Goal: Task Accomplishment & Management: Manage account settings

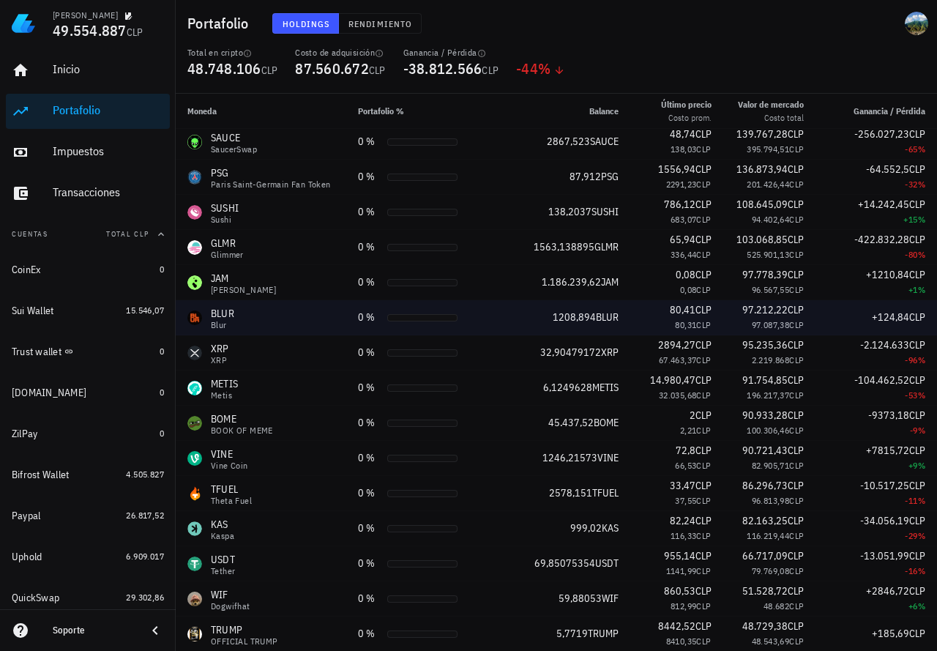
scroll to position [1244, 0]
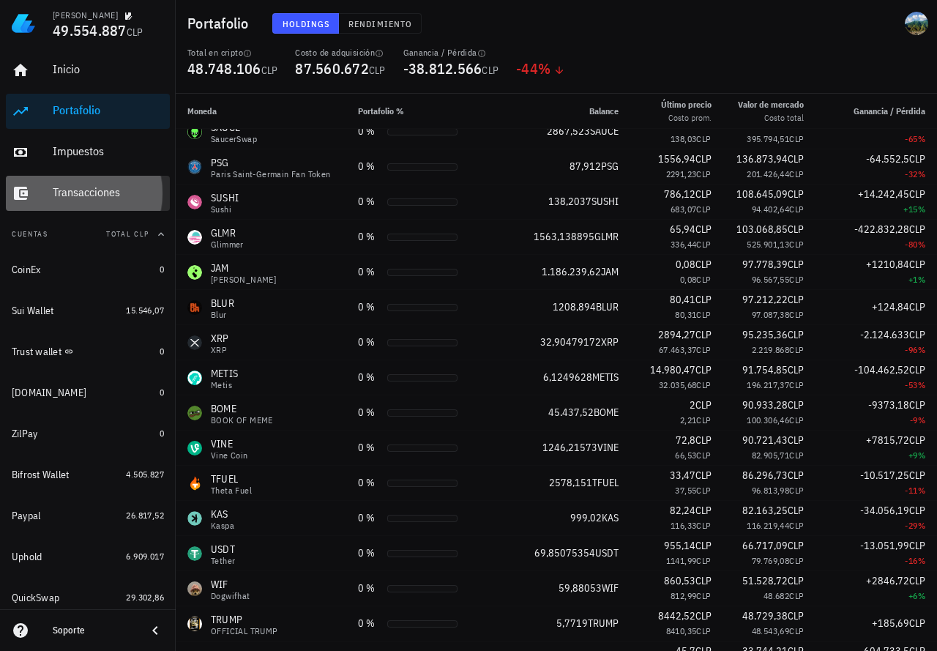
click at [75, 189] on div "Transacciones" at bounding box center [108, 192] width 111 height 14
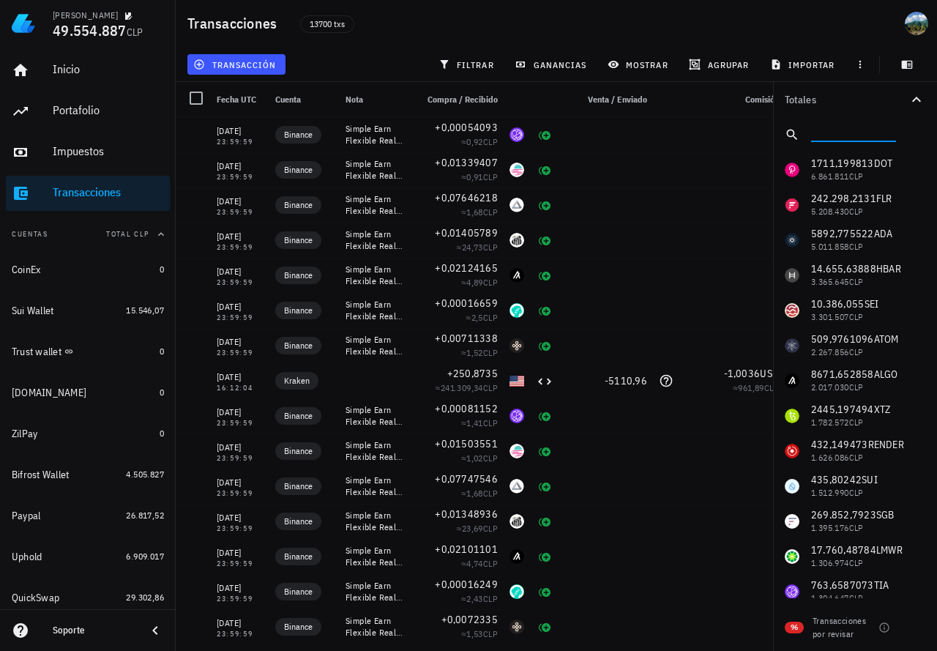
click at [818, 128] on input "text" at bounding box center [852, 131] width 82 height 19
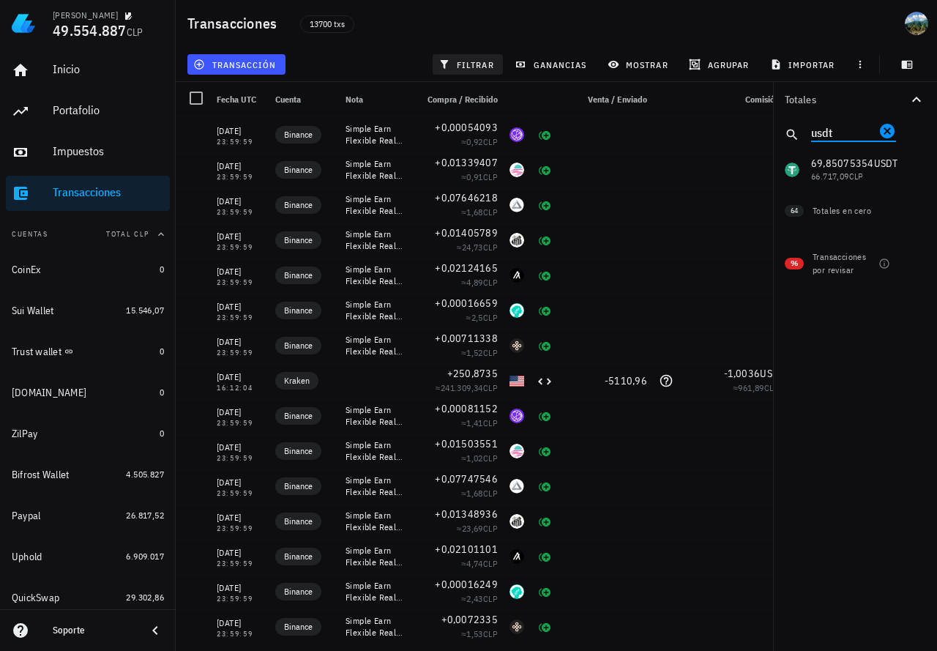
type input "usdt"
click at [460, 66] on span "filtrar" at bounding box center [467, 65] width 53 height 12
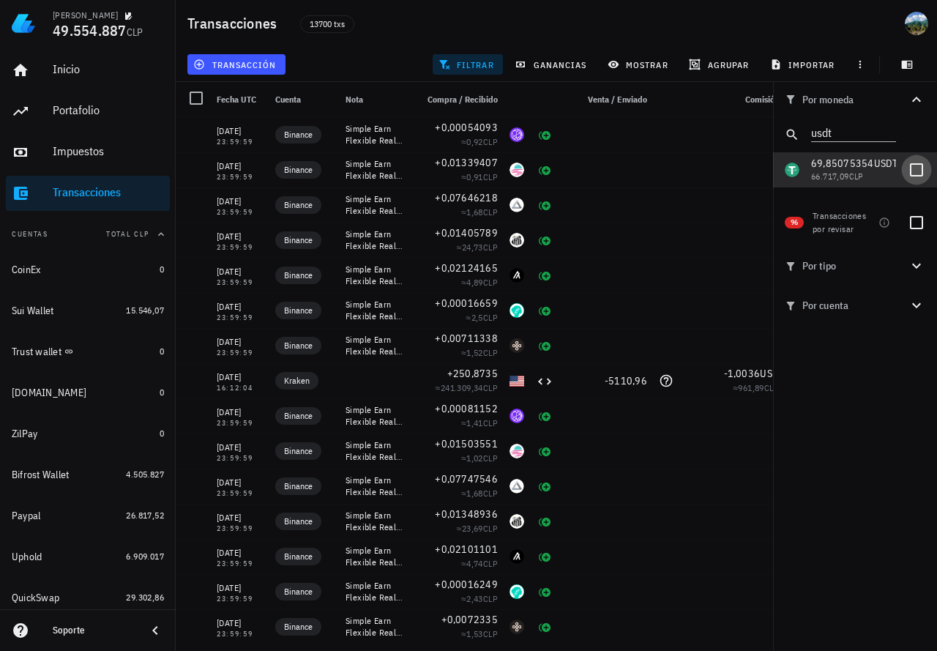
click at [915, 165] on div at bounding box center [916, 169] width 25 height 25
checkbox input "true"
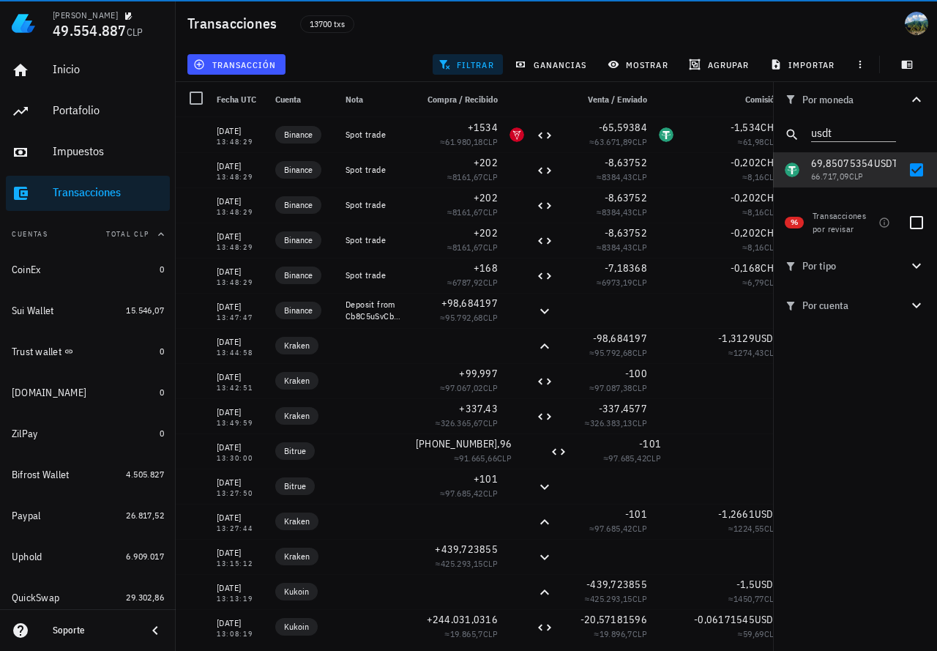
click at [151, 627] on icon at bounding box center [155, 630] width 18 height 18
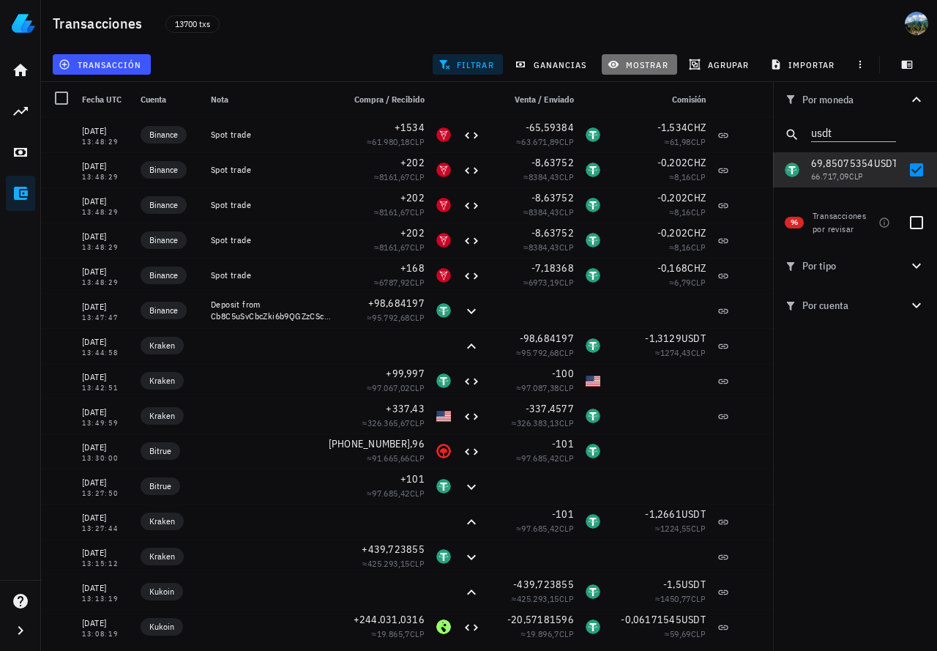
click at [647, 69] on span "mostrar" at bounding box center [639, 65] width 58 height 12
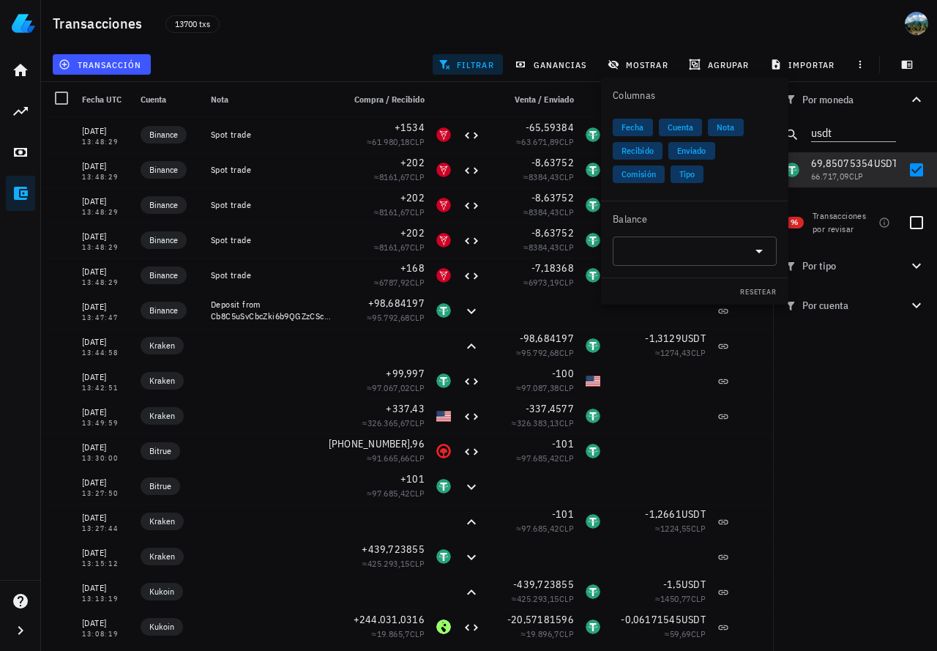
click at [395, 24] on div "13700 txs" at bounding box center [362, 23] width 411 height 37
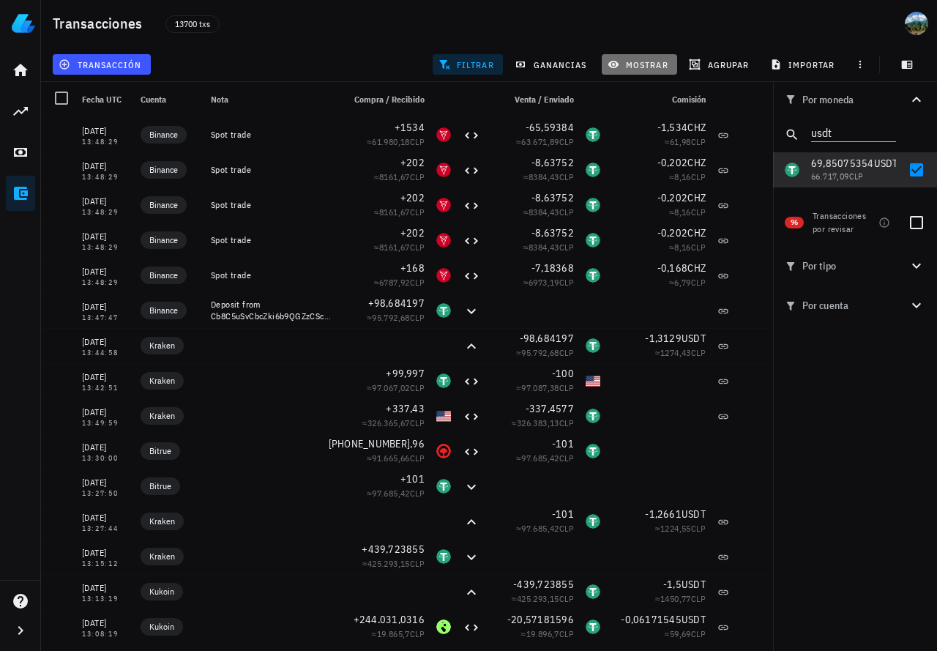
click at [659, 64] on span "mostrar" at bounding box center [639, 65] width 58 height 12
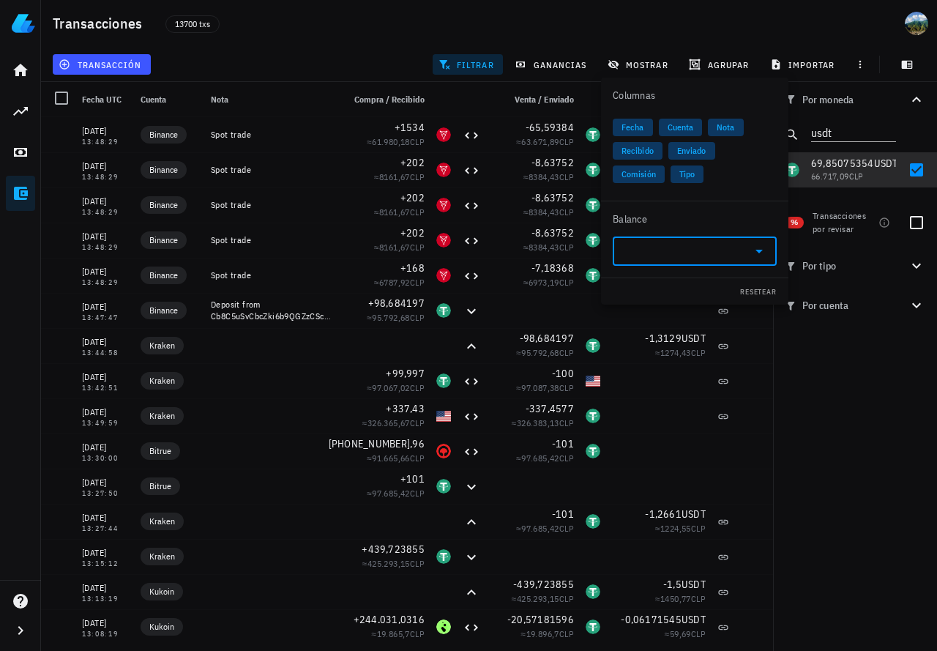
click at [660, 257] on input "text" at bounding box center [682, 250] width 123 height 23
click at [678, 284] on div "USDT" at bounding box center [694, 285] width 164 height 29
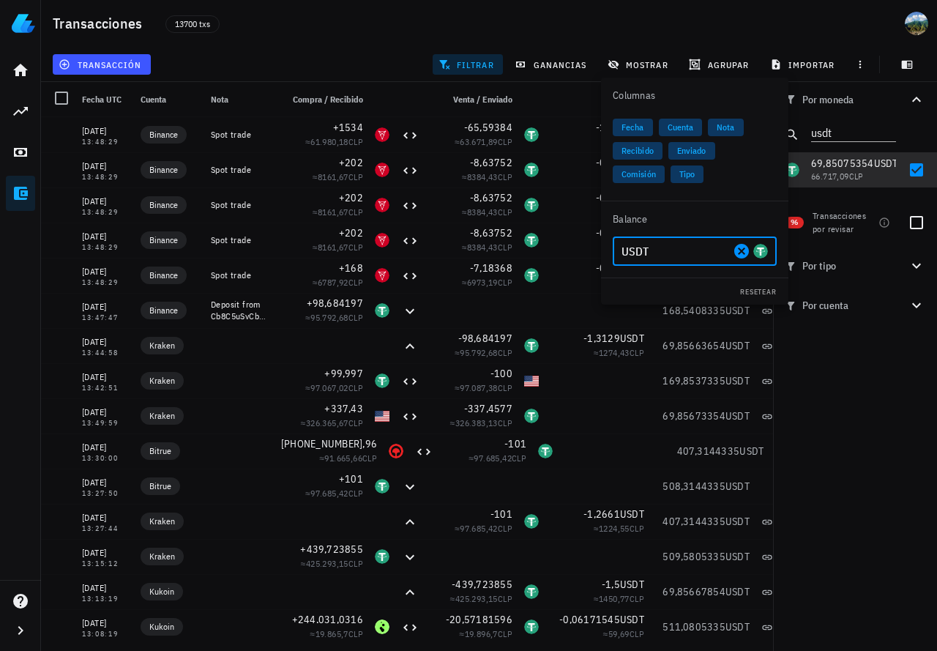
type input "USDT"
click at [352, 37] on div "13700 txs" at bounding box center [362, 23] width 411 height 37
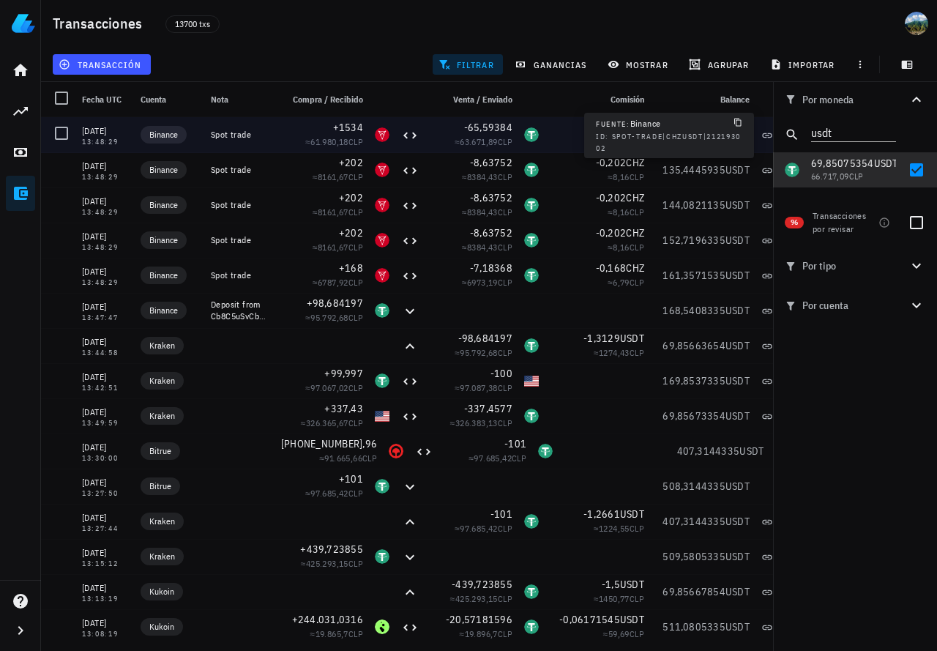
click at [762, 136] on icon at bounding box center [767, 136] width 12 height 12
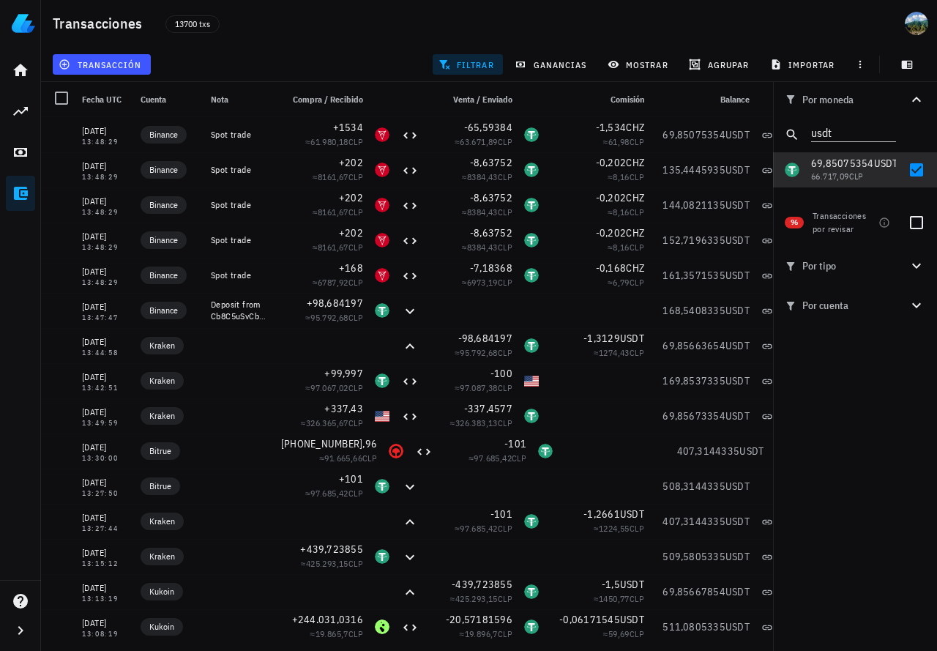
click at [914, 97] on icon "button" at bounding box center [916, 100] width 18 height 18
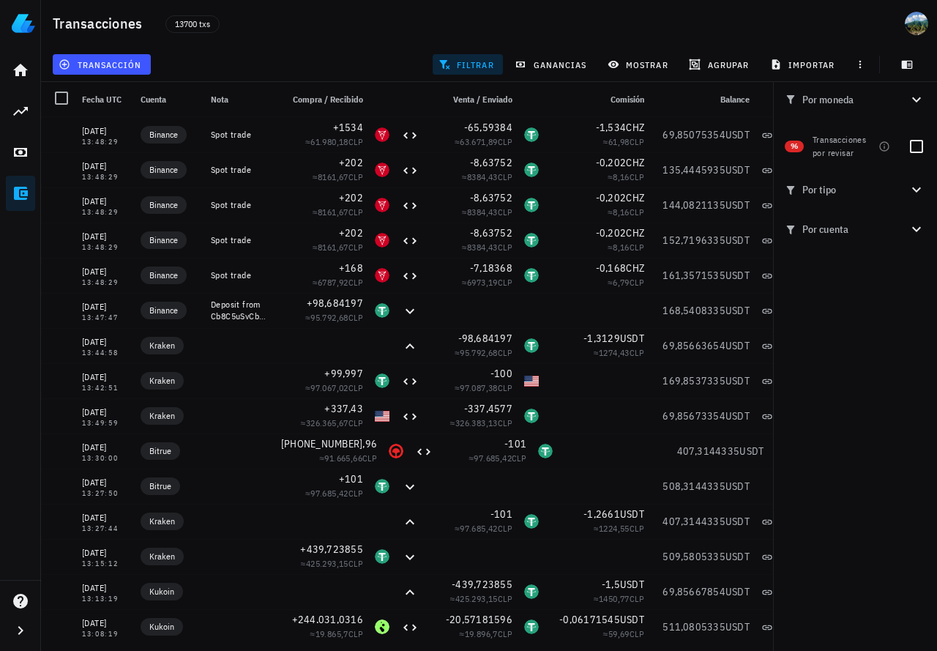
click at [912, 109] on button "Por moneda" at bounding box center [855, 99] width 164 height 35
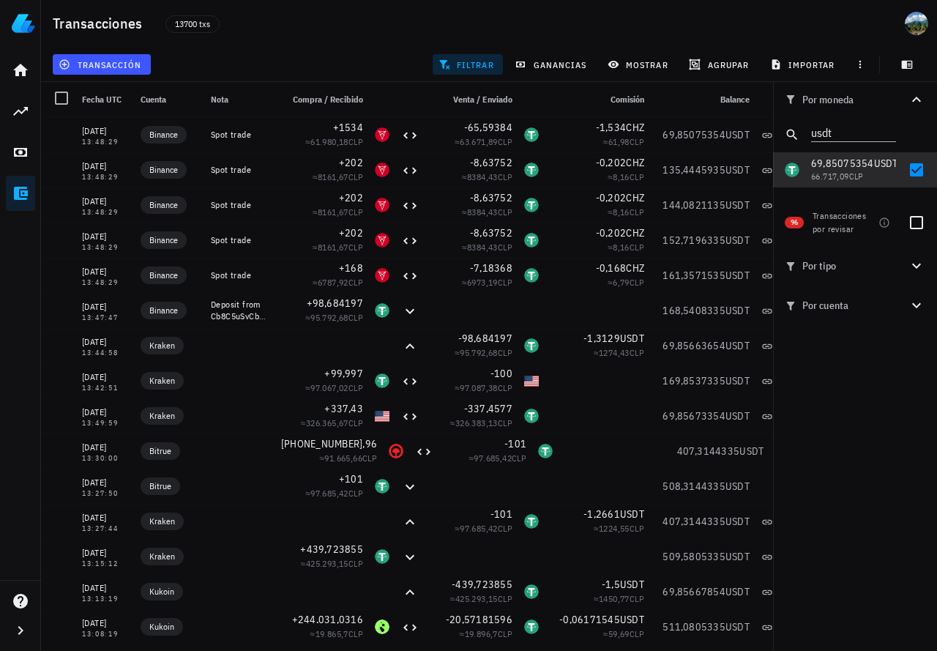
click at [913, 101] on icon "button" at bounding box center [916, 99] width 9 height 5
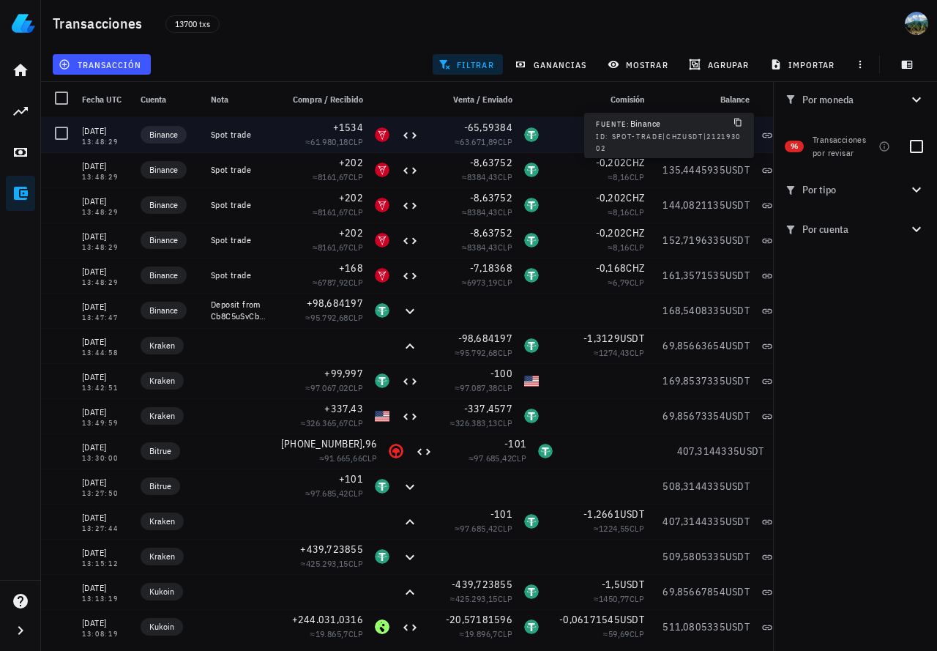
click at [765, 134] on icon at bounding box center [767, 136] width 12 height 12
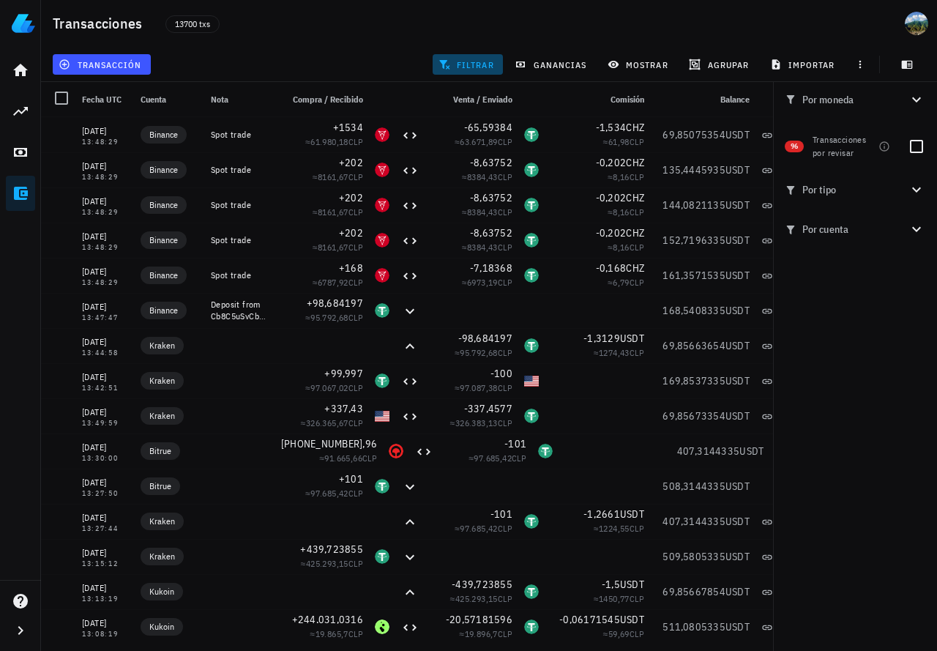
click at [470, 62] on span "filtrar" at bounding box center [467, 65] width 53 height 12
click at [918, 100] on icon "button" at bounding box center [916, 99] width 9 height 5
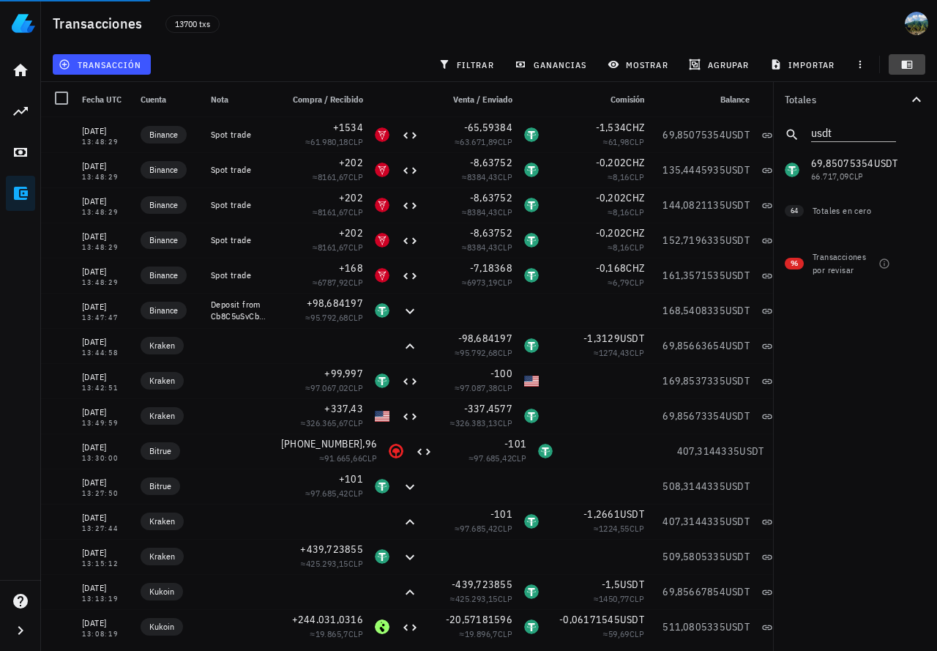
click at [910, 64] on icon "button" at bounding box center [907, 65] width 11 height 8
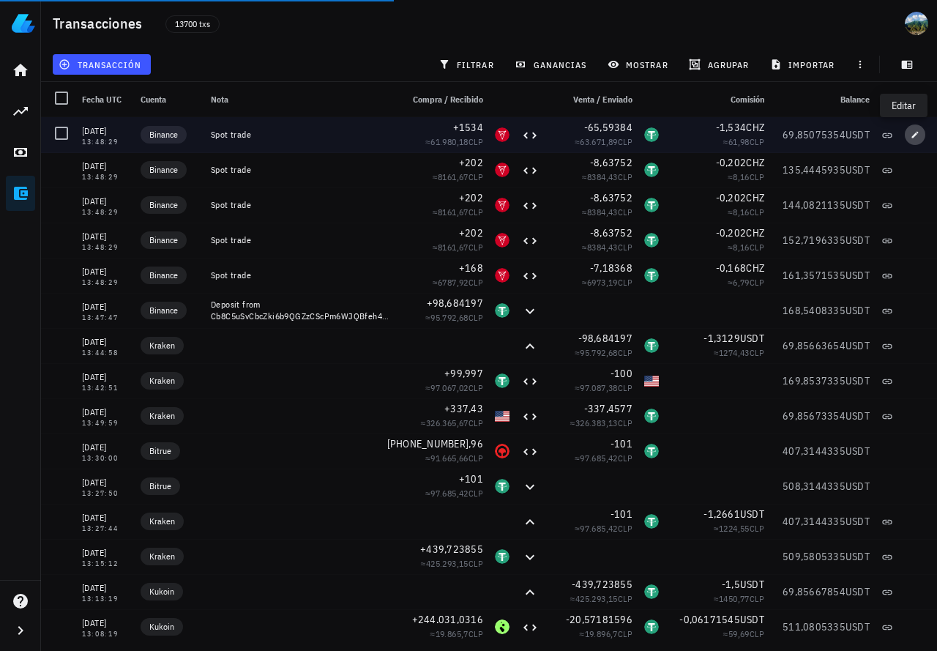
click at [910, 136] on icon "button" at bounding box center [914, 134] width 9 height 9
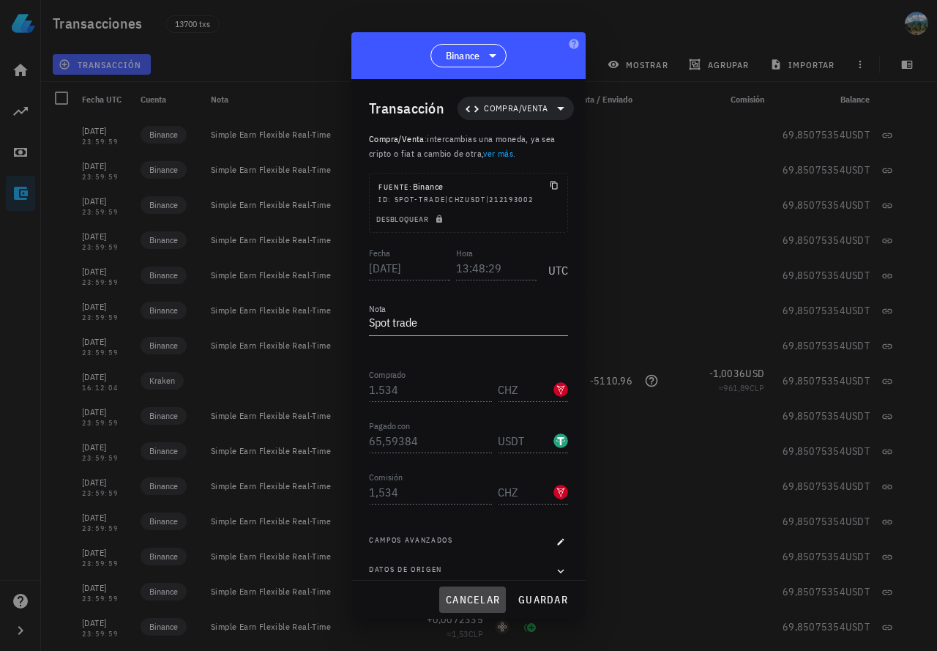
drag, startPoint x: 478, startPoint y: 603, endPoint x: 518, endPoint y: 446, distance: 161.7
click at [478, 602] on span "cancelar" at bounding box center [472, 599] width 55 height 13
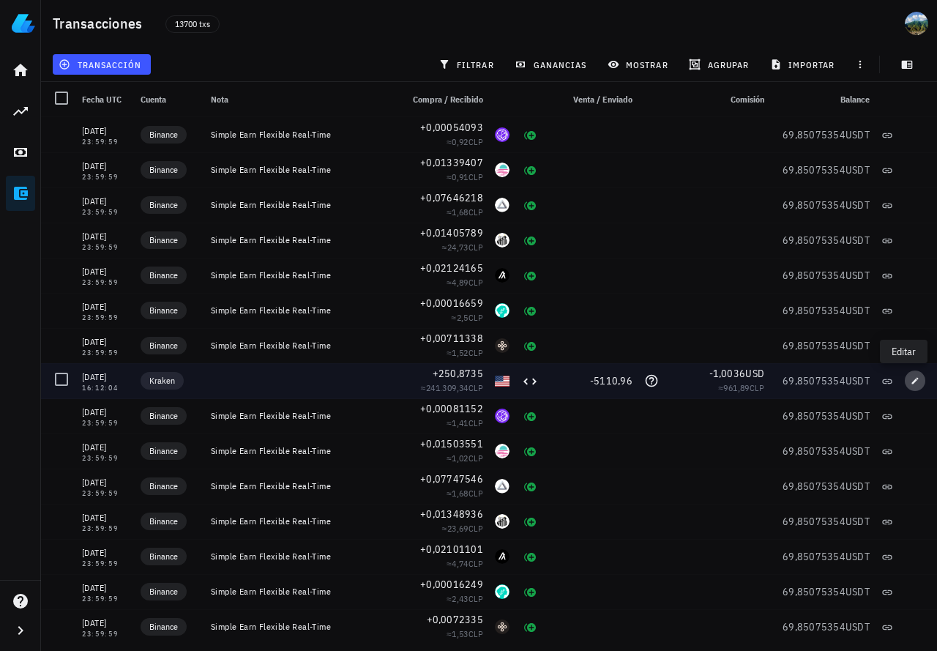
click at [910, 381] on icon "button" at bounding box center [914, 380] width 9 height 9
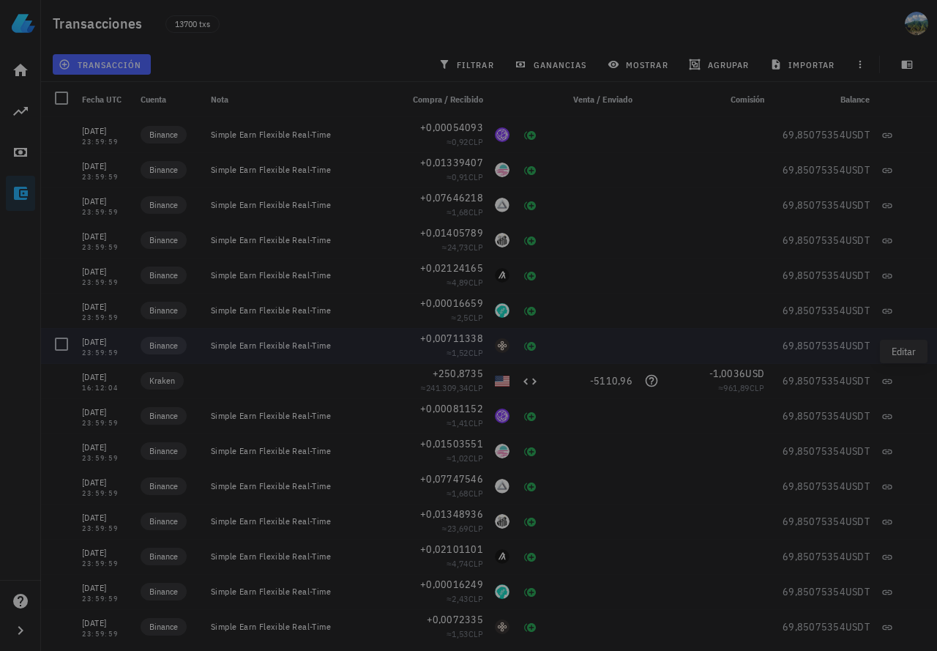
type input "[DATE]"
type input "16:12:04"
type input "250,8735"
type input "USD"
type input "5.110,96"
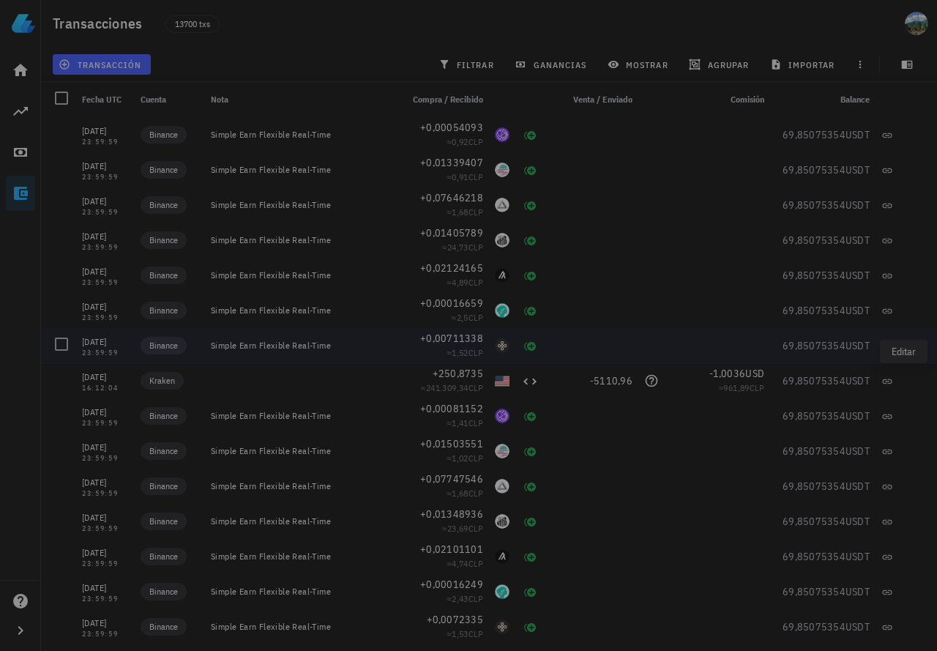
type input "TANSSI"
type input "1,0036"
type input "USD"
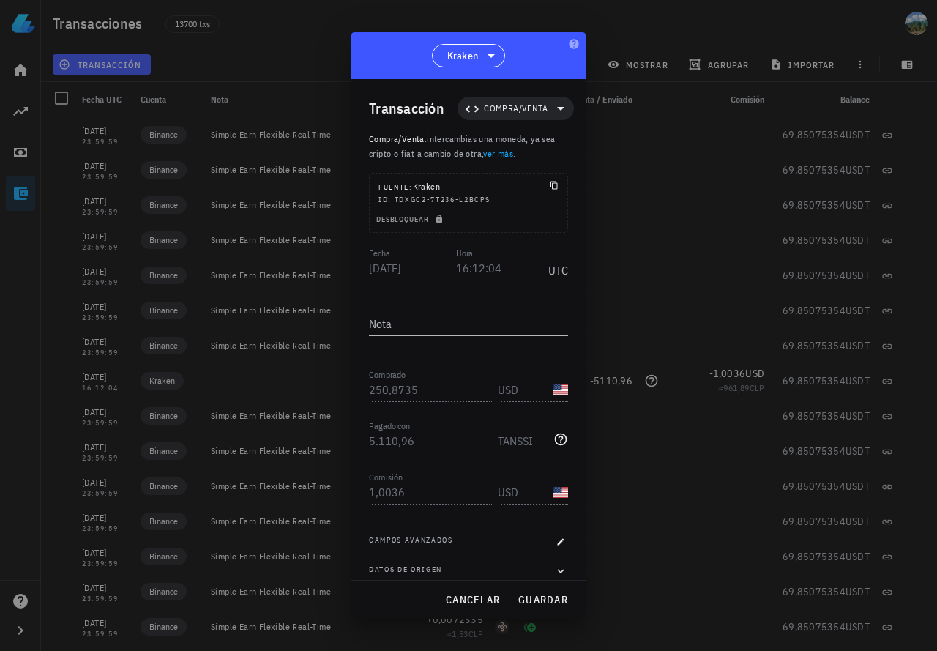
click at [553, 438] on icon at bounding box center [560, 439] width 15 height 15
drag, startPoint x: 470, startPoint y: 601, endPoint x: 482, endPoint y: 468, distance: 133.8
click at [470, 600] on span "cancelar" at bounding box center [472, 599] width 55 height 13
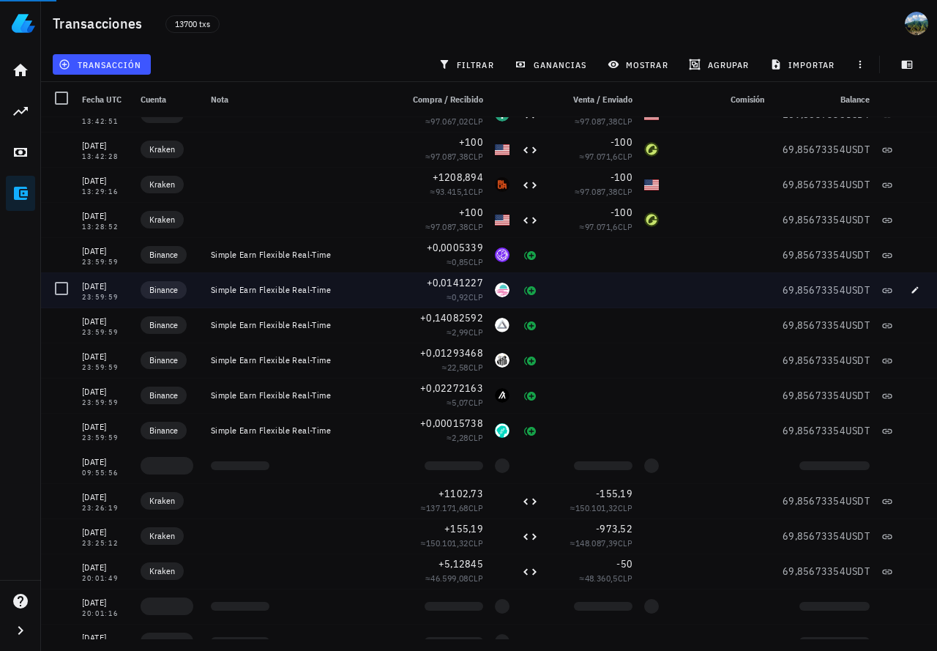
scroll to position [1098, 0]
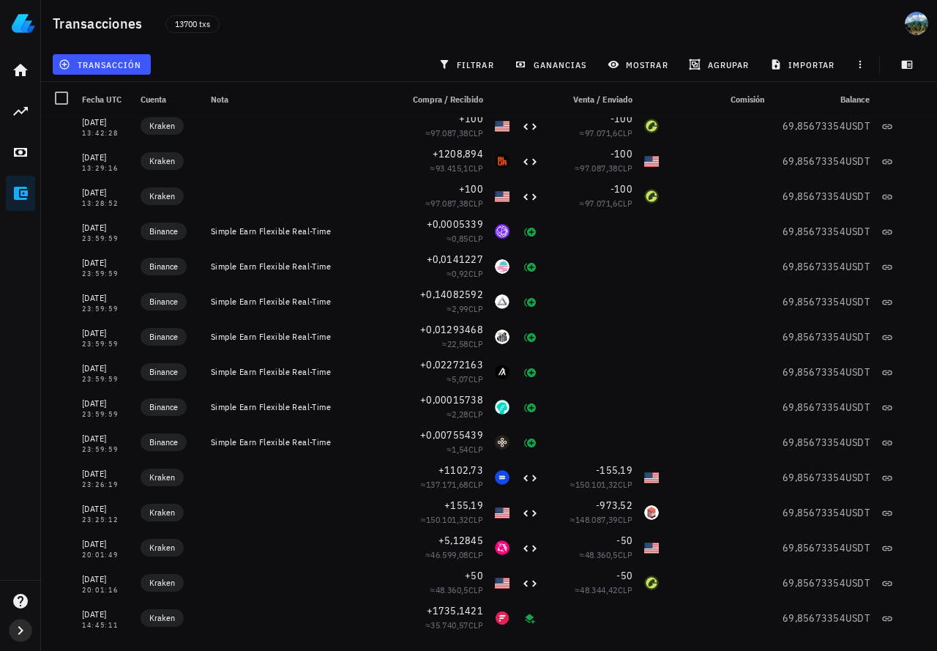
click at [18, 626] on icon "button" at bounding box center [21, 630] width 18 height 18
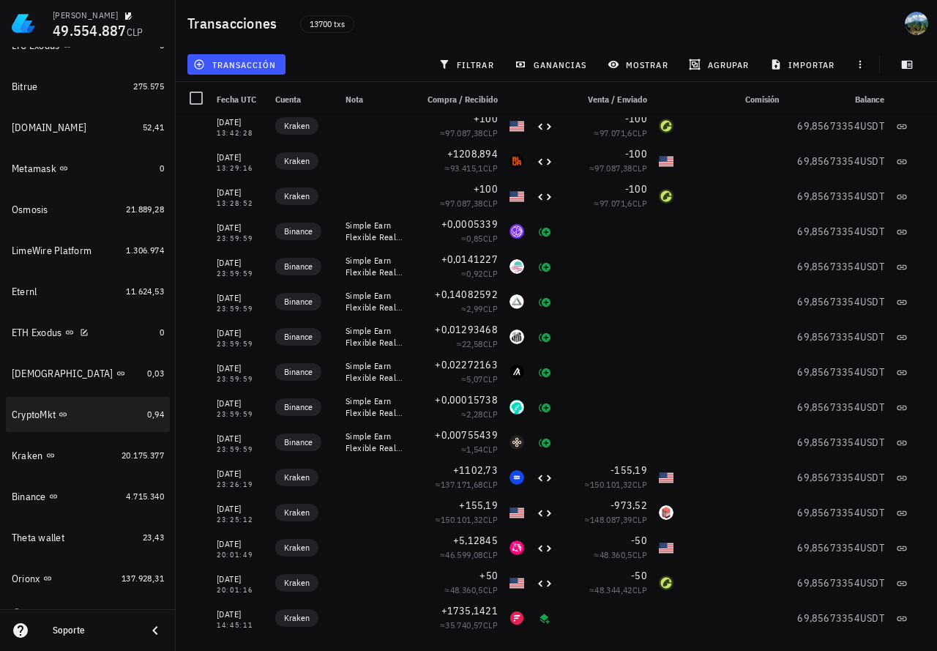
scroll to position [1063, 0]
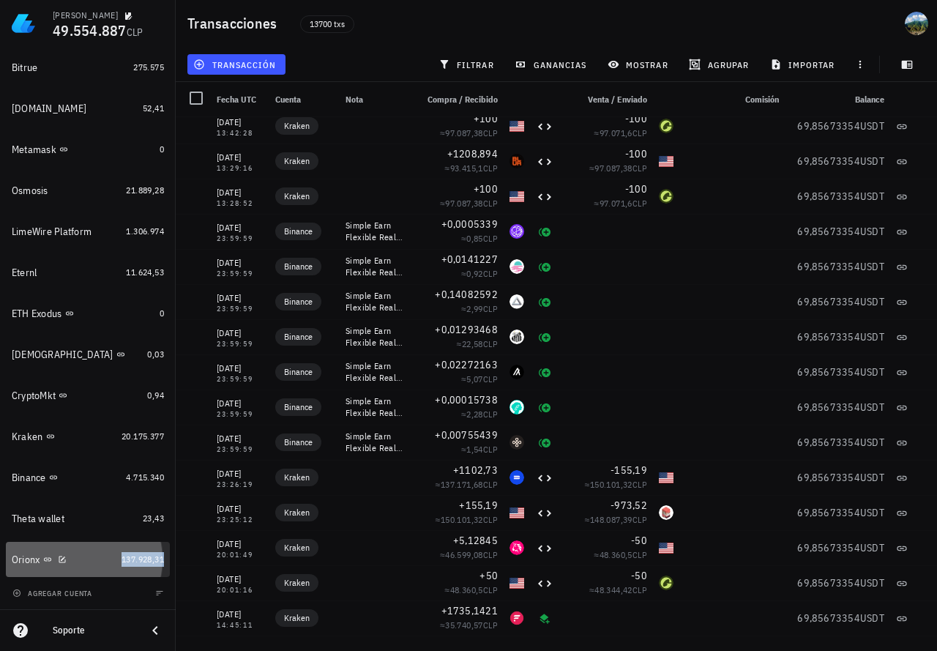
click at [138, 563] on span "137.928,31" at bounding box center [142, 558] width 42 height 11
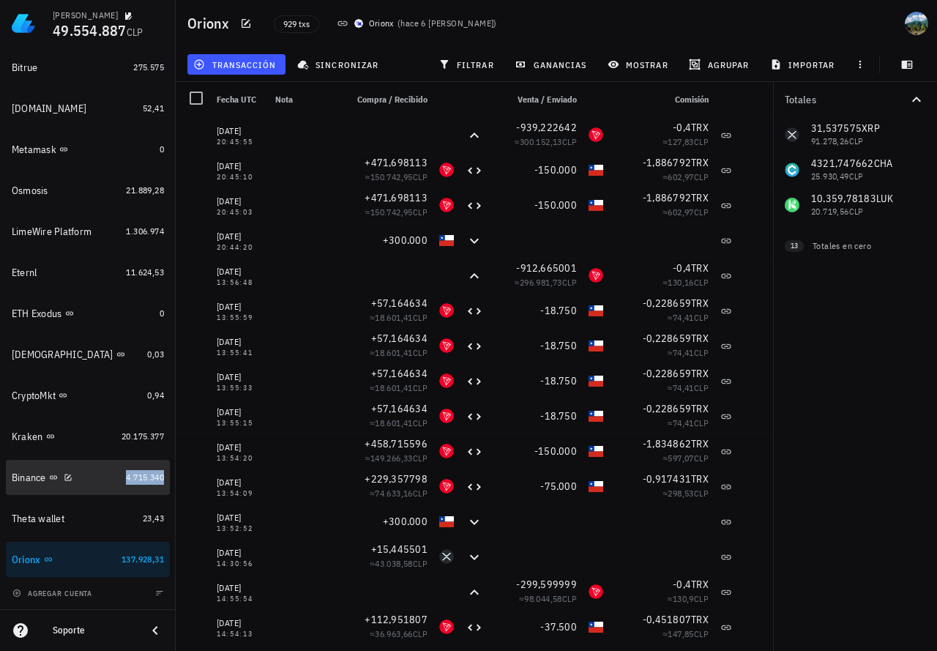
click at [126, 472] on span "4.715.340" at bounding box center [145, 476] width 38 height 11
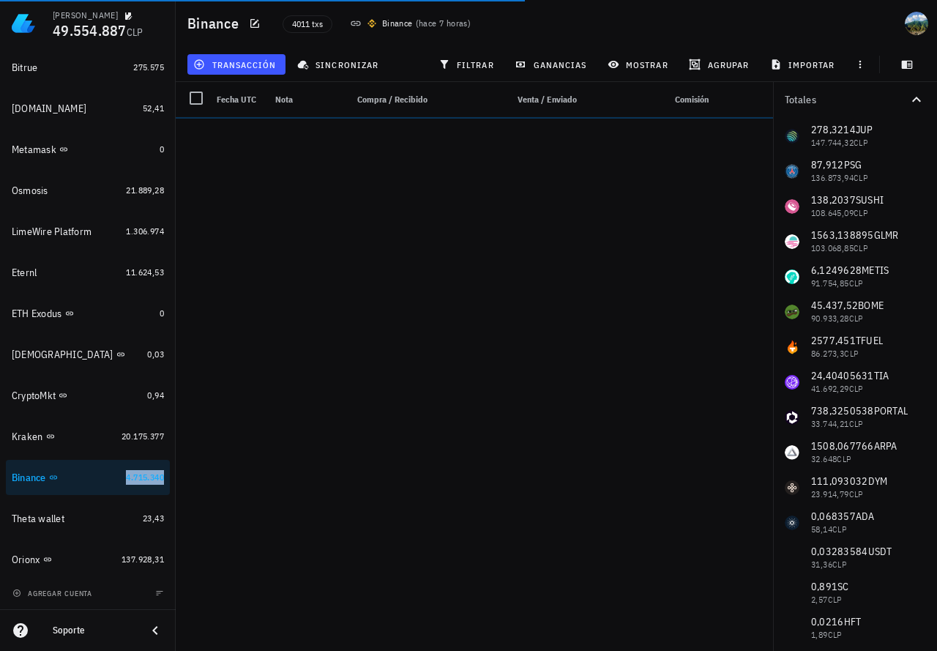
scroll to position [293, 0]
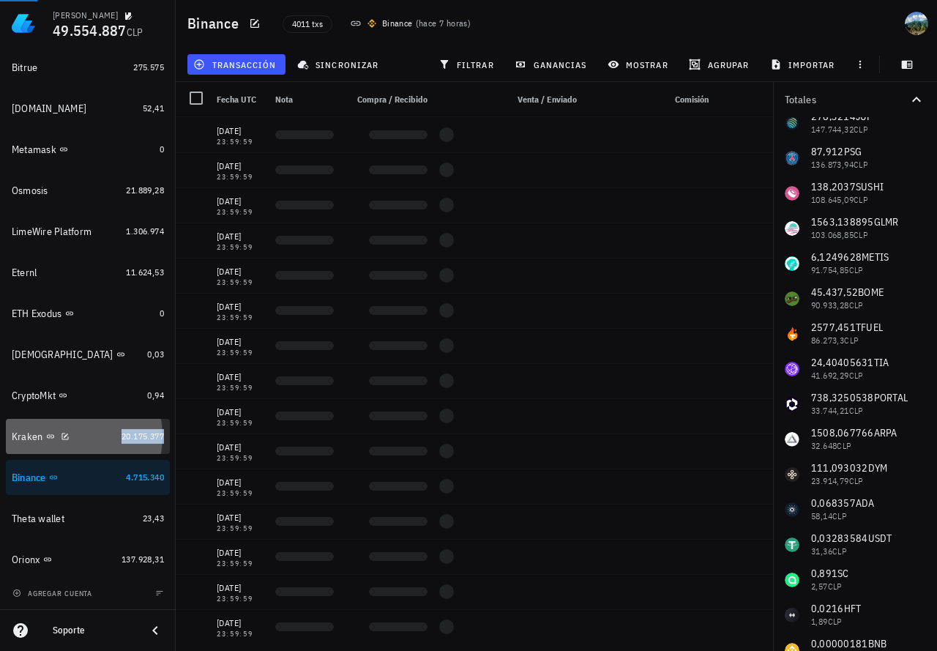
click at [123, 433] on span "20.175.377" at bounding box center [142, 435] width 42 height 11
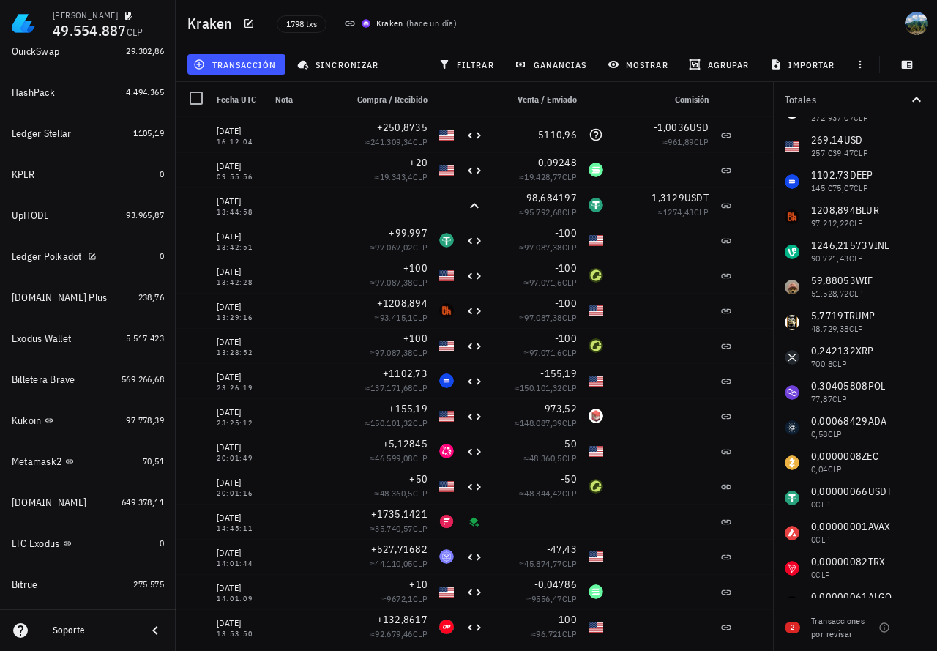
scroll to position [550, 0]
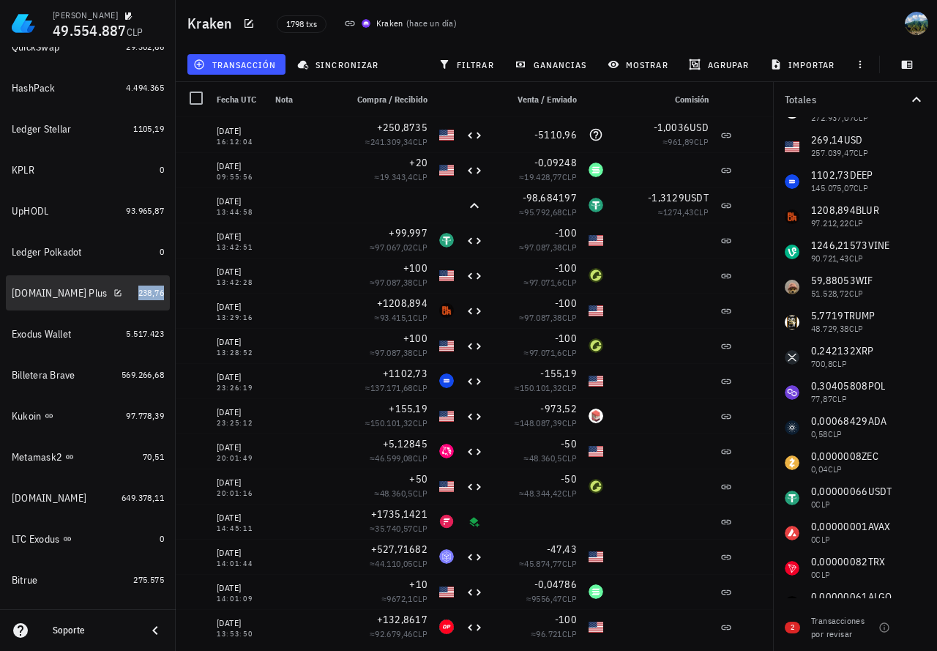
click at [138, 292] on span "238,76" at bounding box center [151, 292] width 26 height 11
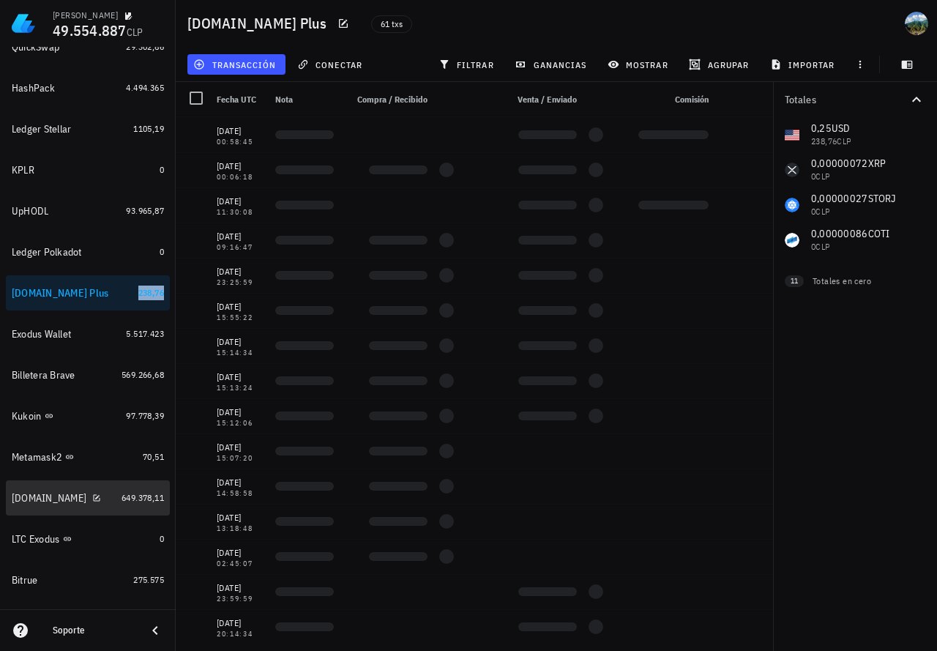
click at [126, 490] on link "[DOMAIN_NAME] 649.378,11" at bounding box center [88, 497] width 164 height 35
